Goal: Task Accomplishment & Management: Complete application form

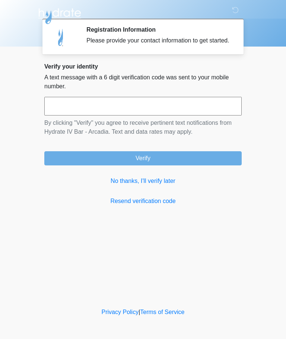
click at [163, 185] on link "No thanks, I'll verify later" at bounding box center [142, 181] width 197 height 9
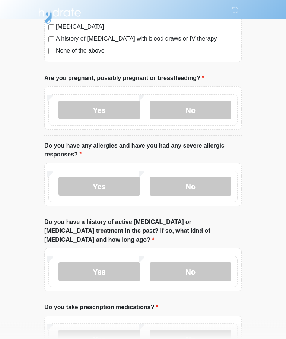
scroll to position [247, 0]
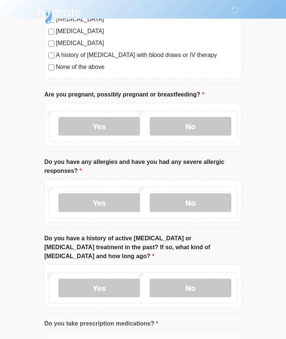
click at [199, 123] on label "No" at bounding box center [191, 126] width 82 height 19
click at [201, 209] on label "No" at bounding box center [191, 202] width 82 height 19
click at [198, 279] on label "No" at bounding box center [191, 288] width 82 height 19
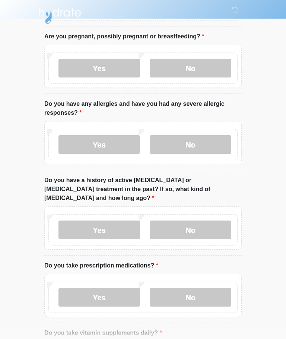
scroll to position [382, 0]
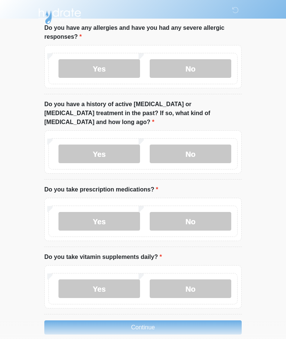
click at [205, 212] on label "No" at bounding box center [191, 221] width 82 height 19
click at [200, 279] on label "No" at bounding box center [191, 288] width 82 height 19
click at [161, 320] on button "Continue" at bounding box center [142, 327] width 197 height 14
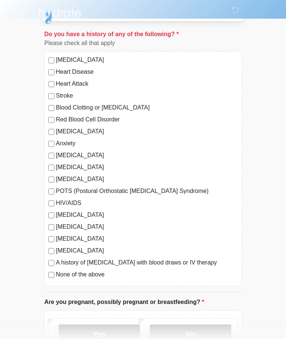
click at [81, 274] on label "None of the above" at bounding box center [147, 274] width 182 height 9
click at [205, 333] on label "No" at bounding box center [191, 333] width 82 height 19
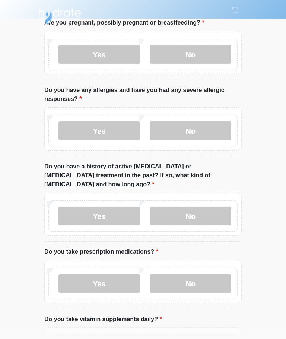
scroll to position [382, 0]
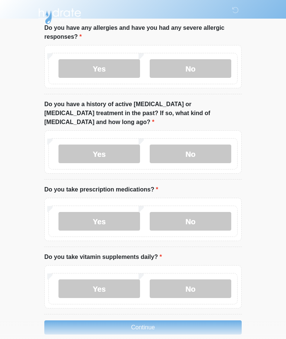
click at [147, 320] on button "Continue" at bounding box center [142, 327] width 197 height 14
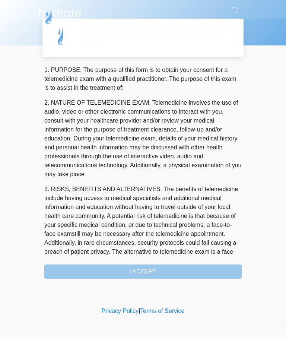
scroll to position [0, 0]
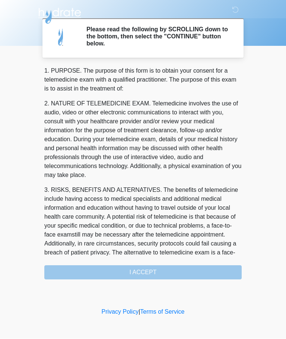
click at [149, 274] on div "1. PURPOSE. The purpose of this form is to obtain your consent for a telemedici…" at bounding box center [142, 173] width 197 height 213
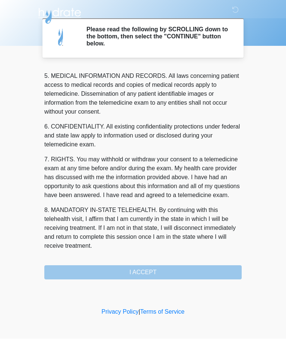
click at [150, 269] on button "I ACCEPT" at bounding box center [142, 273] width 197 height 14
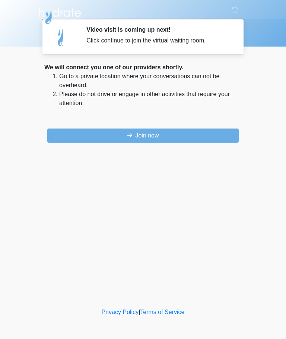
click at [161, 136] on button "Join now" at bounding box center [142, 135] width 191 height 14
